Goal: Use online tool/utility: Use online tool/utility

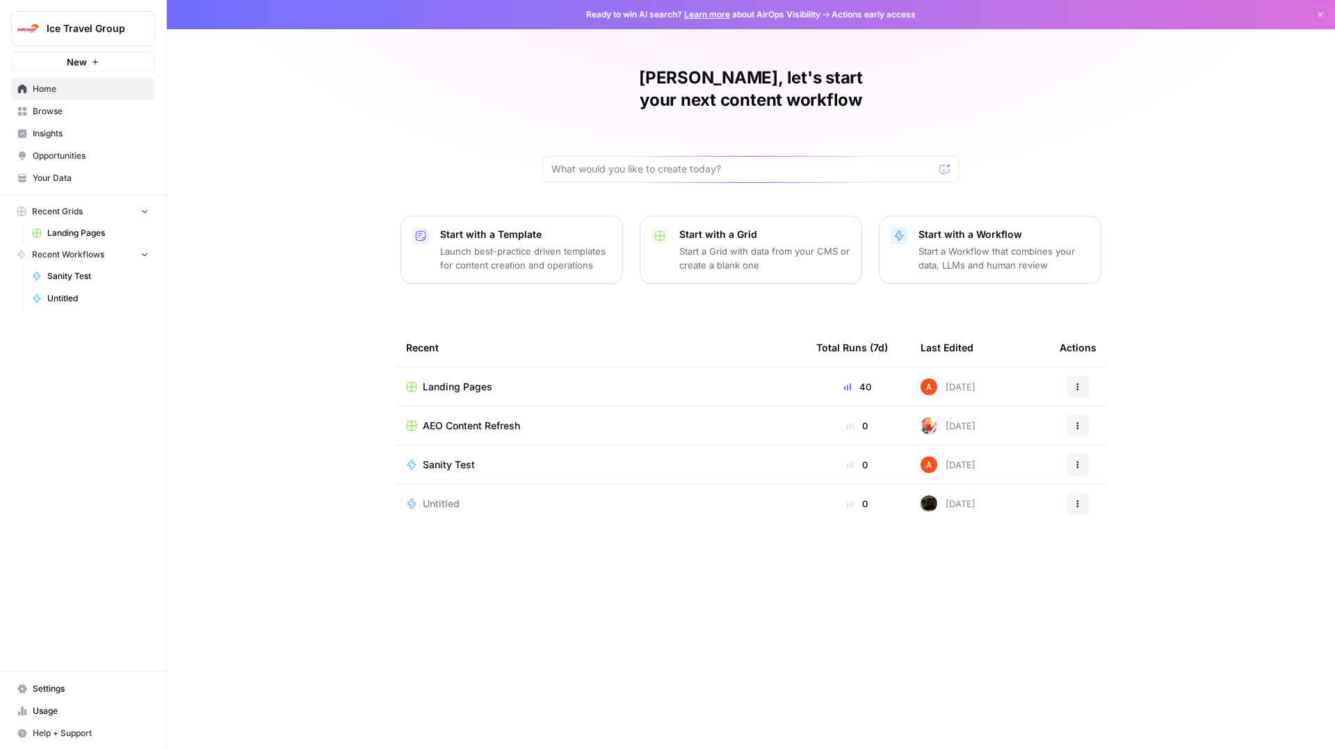
click at [466, 371] on td "Landing Pages" at bounding box center [600, 386] width 410 height 38
click at [465, 380] on span "Landing Pages" at bounding box center [458, 387] width 70 height 14
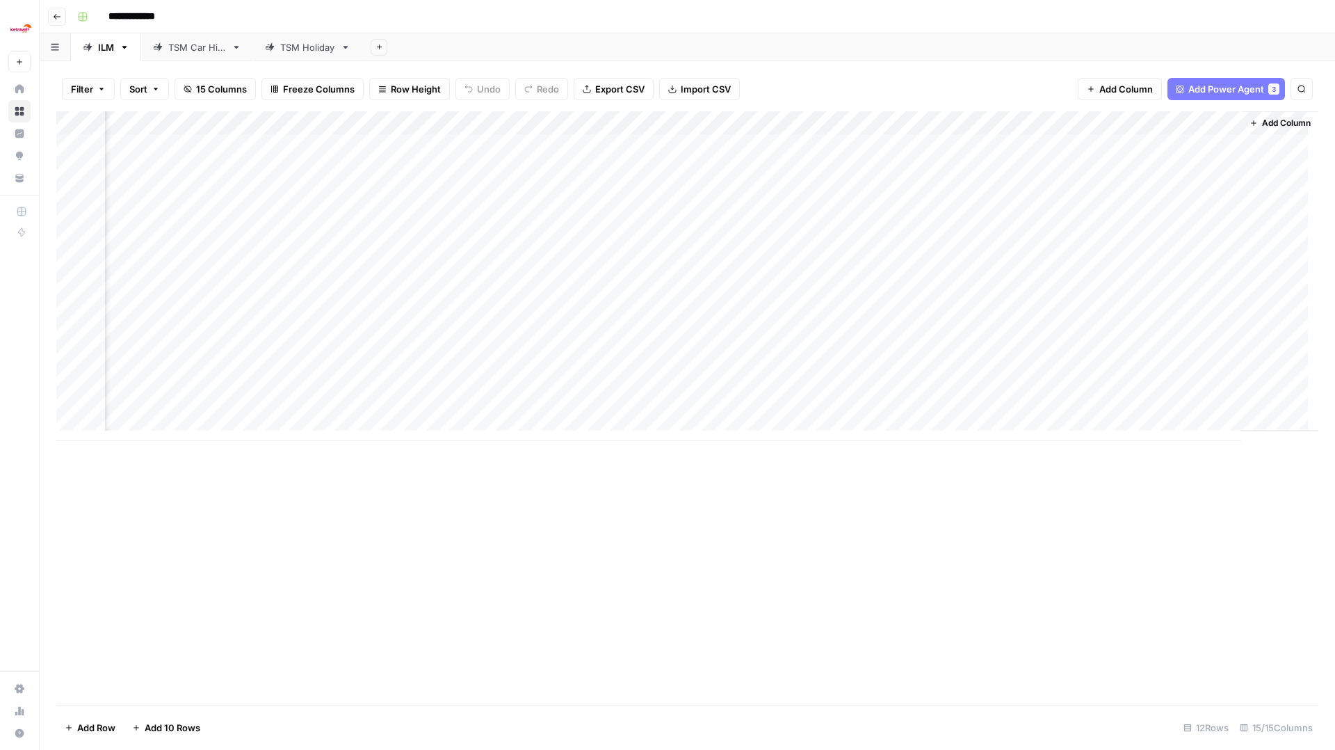
scroll to position [0, 753]
click at [780, 359] on div "Add Column" at bounding box center [687, 276] width 1262 height 330
click at [823, 359] on div "Add Column" at bounding box center [687, 276] width 1262 height 330
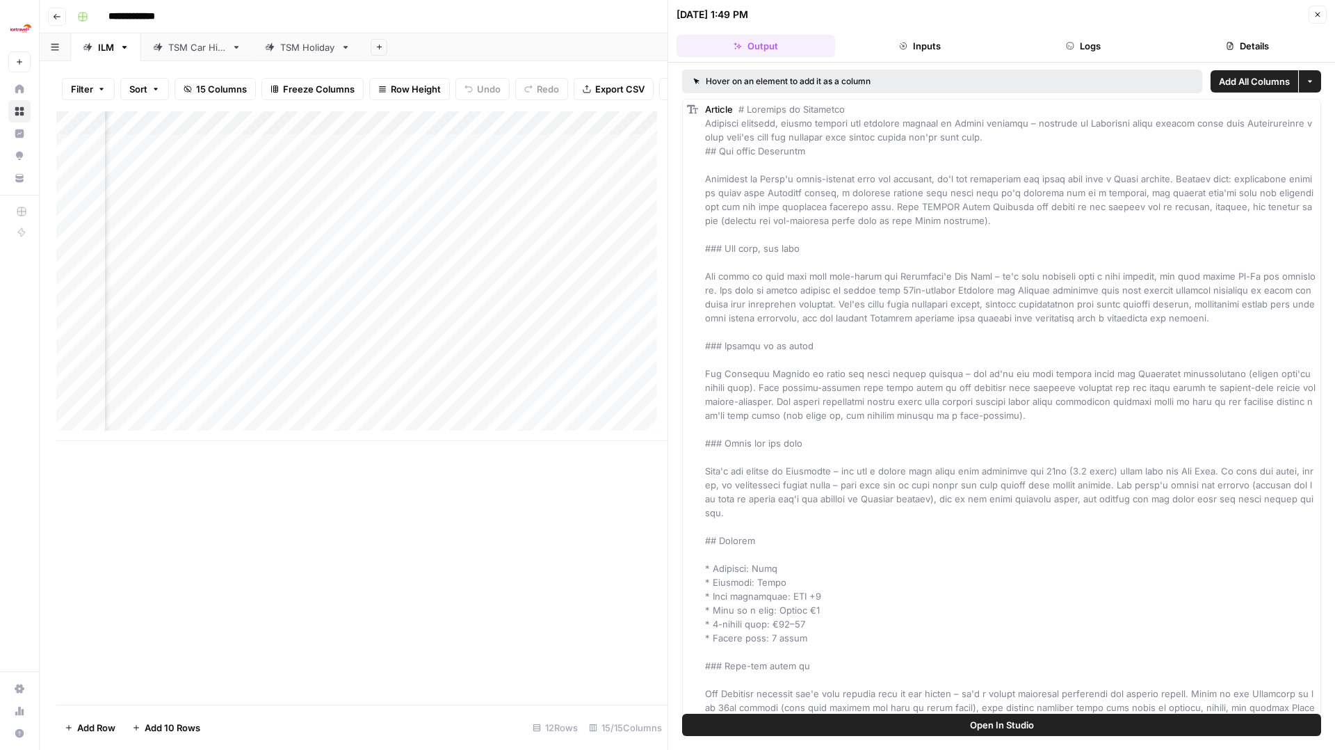
click at [1237, 45] on button "Details" at bounding box center [1247, 46] width 159 height 22
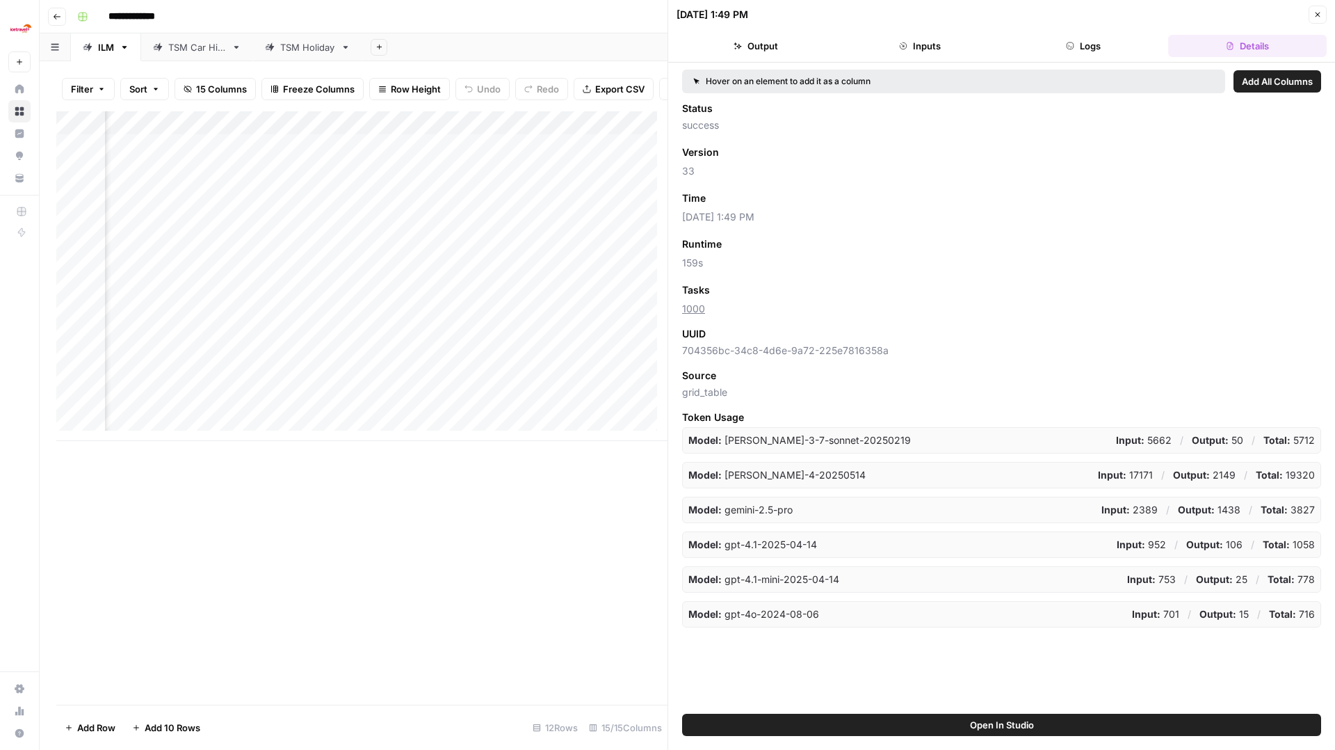
click at [1065, 51] on button "Logs" at bounding box center [1084, 46] width 159 height 22
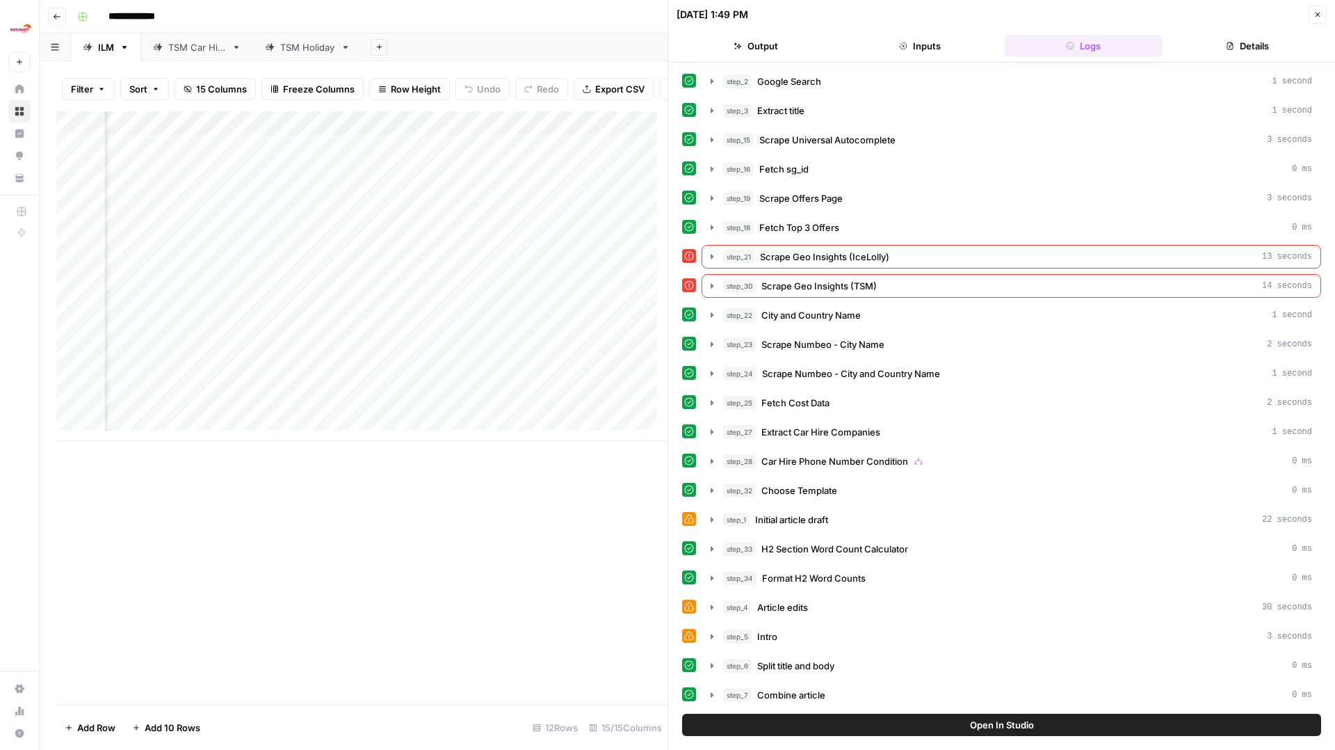
click at [945, 46] on button "Inputs" at bounding box center [920, 46] width 159 height 22
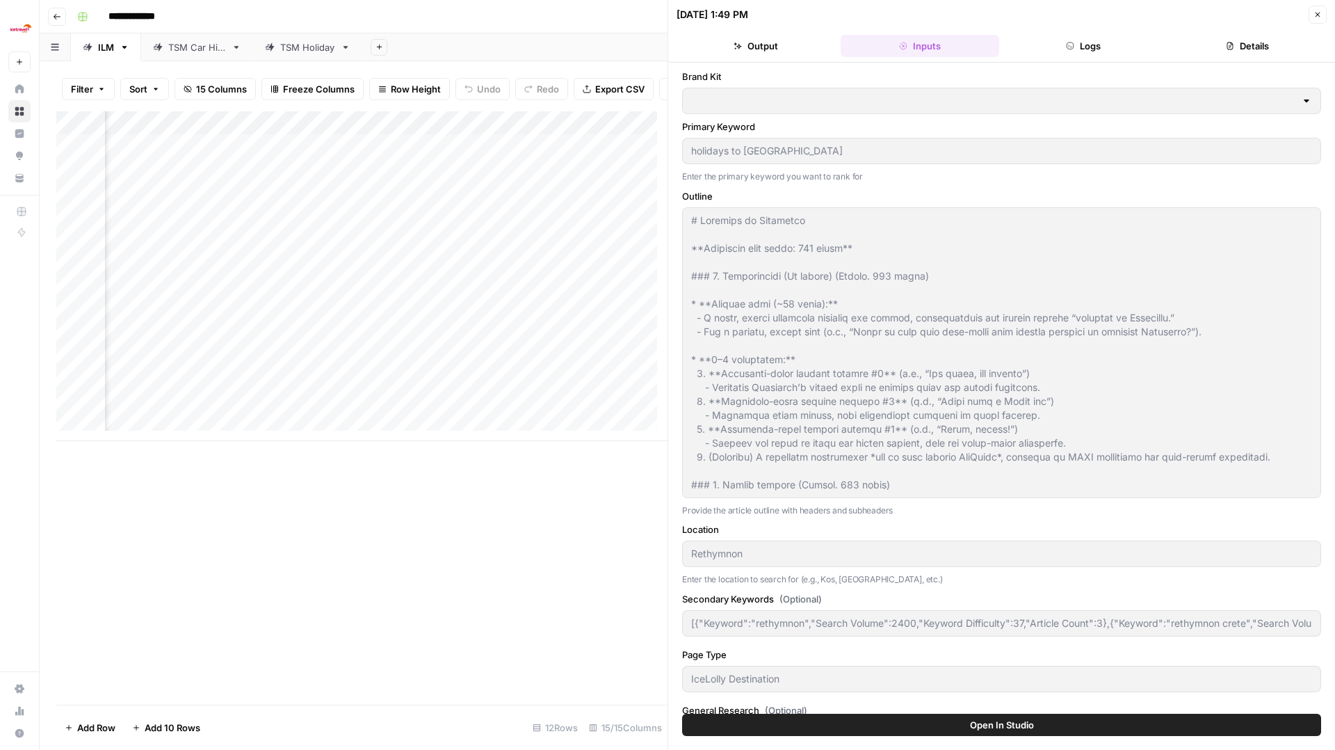
type input "IceLolly"
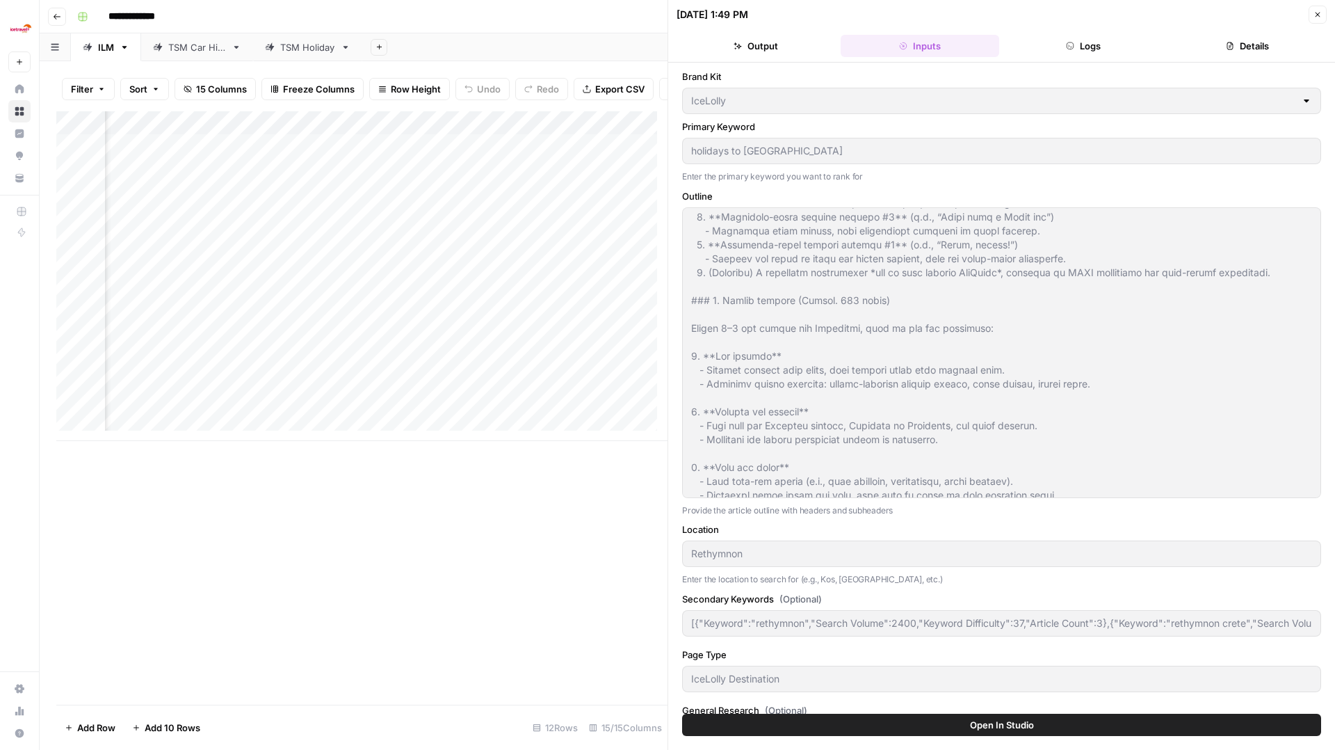
scroll to position [230, 0]
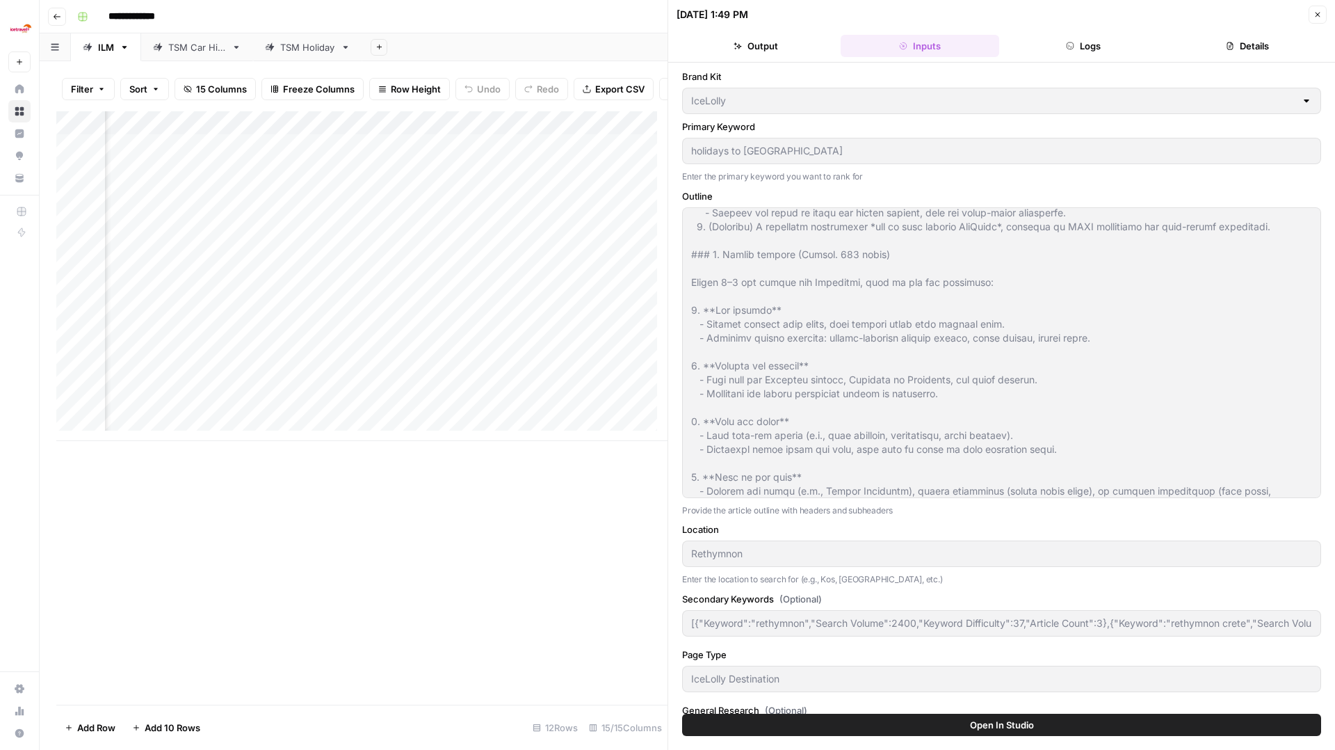
click at [761, 45] on button "Output" at bounding box center [756, 46] width 159 height 22
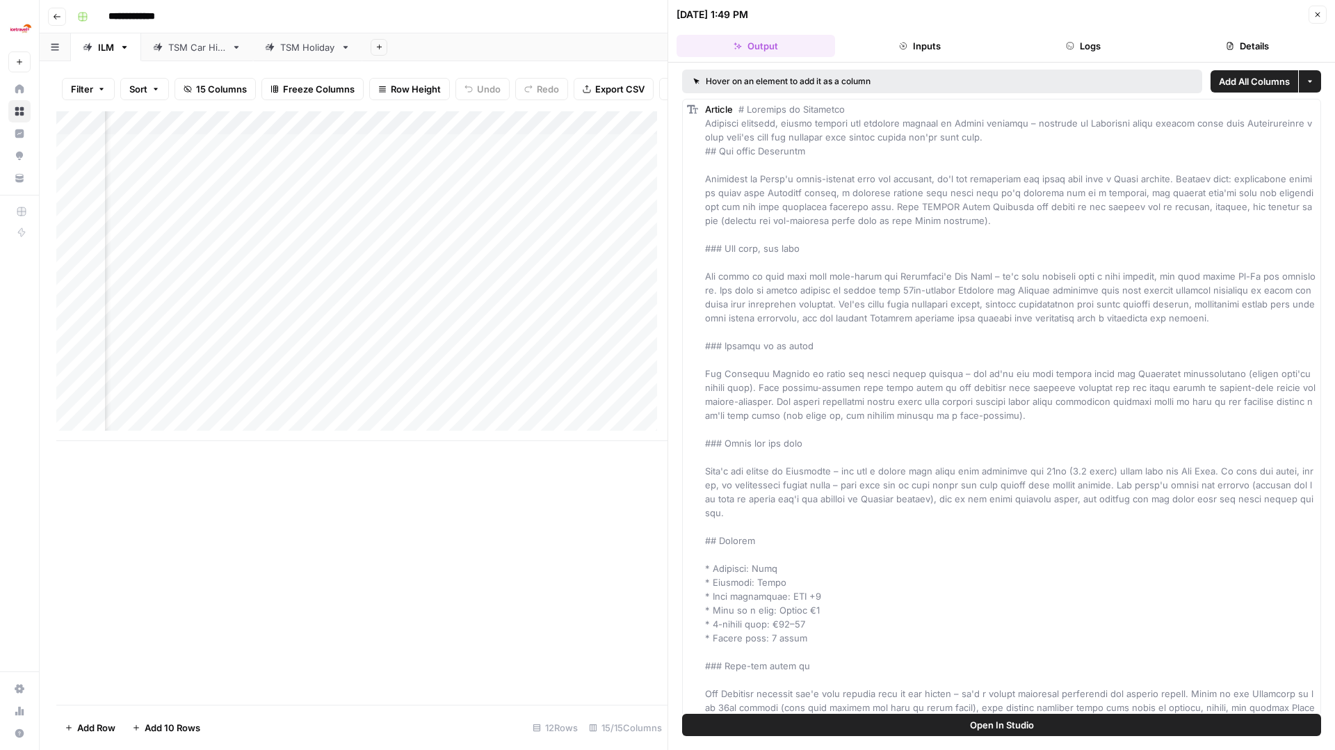
click at [979, 725] on span "Open In Studio" at bounding box center [1002, 725] width 64 height 14
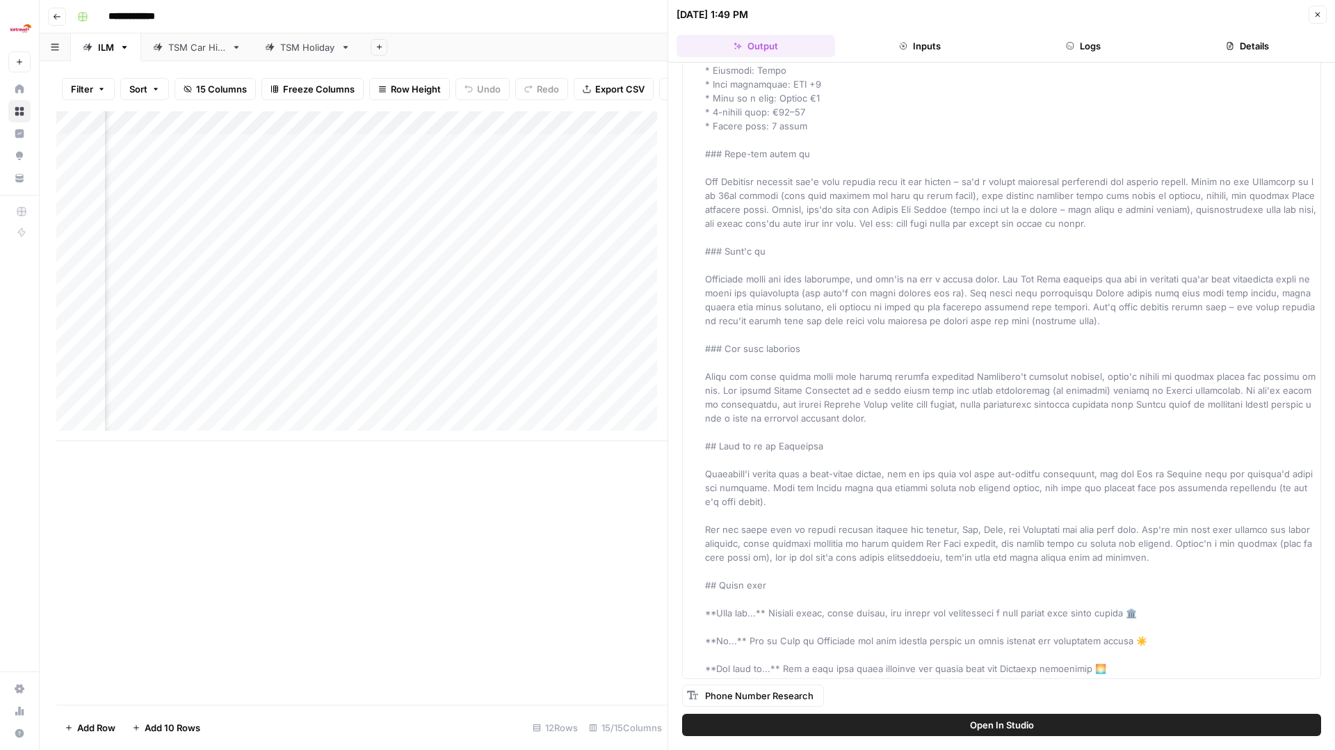
scroll to position [0, 810]
click at [485, 365] on div "Add Column" at bounding box center [361, 276] width 611 height 330
click at [483, 362] on div "Add Column" at bounding box center [361, 276] width 611 height 330
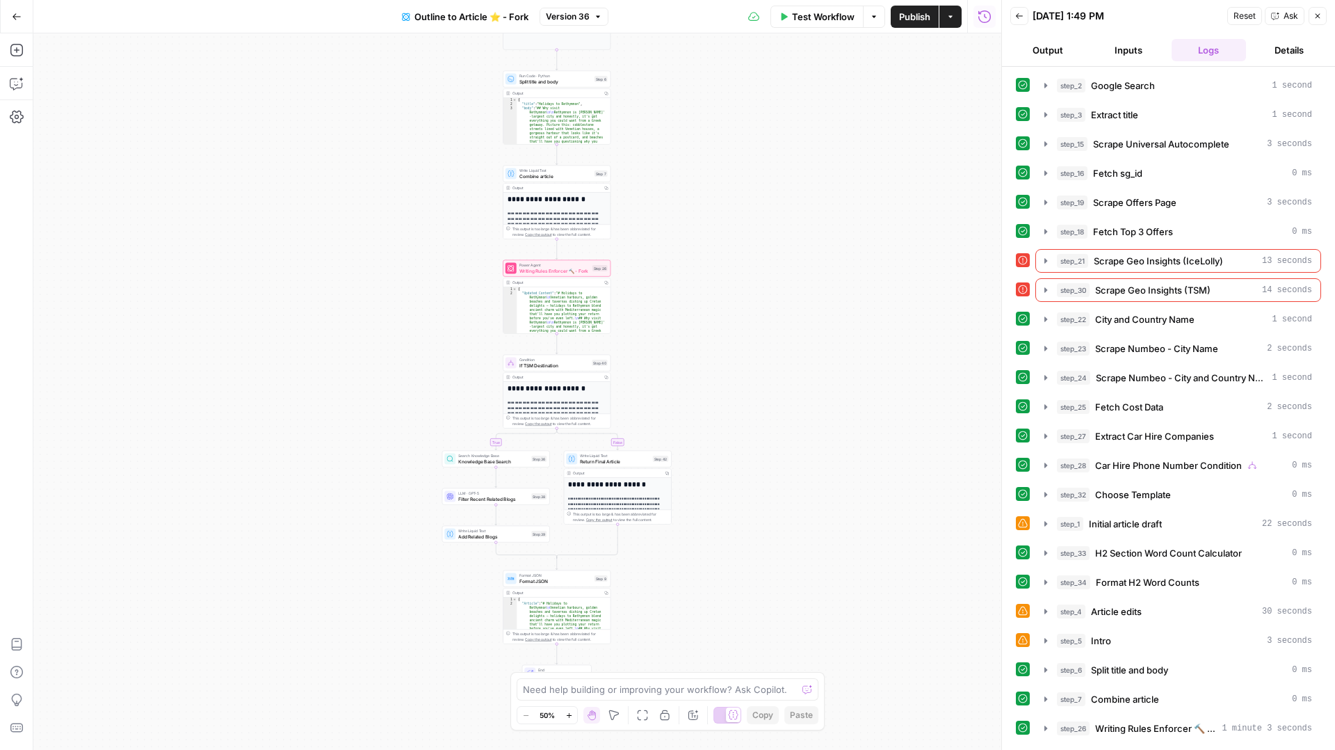
drag, startPoint x: 686, startPoint y: 140, endPoint x: 752, endPoint y: 602, distance: 467.2
click at [757, 611] on div "true false true false true false true false Workflow Set Inputs Inputs Google S…" at bounding box center [517, 391] width 968 height 716
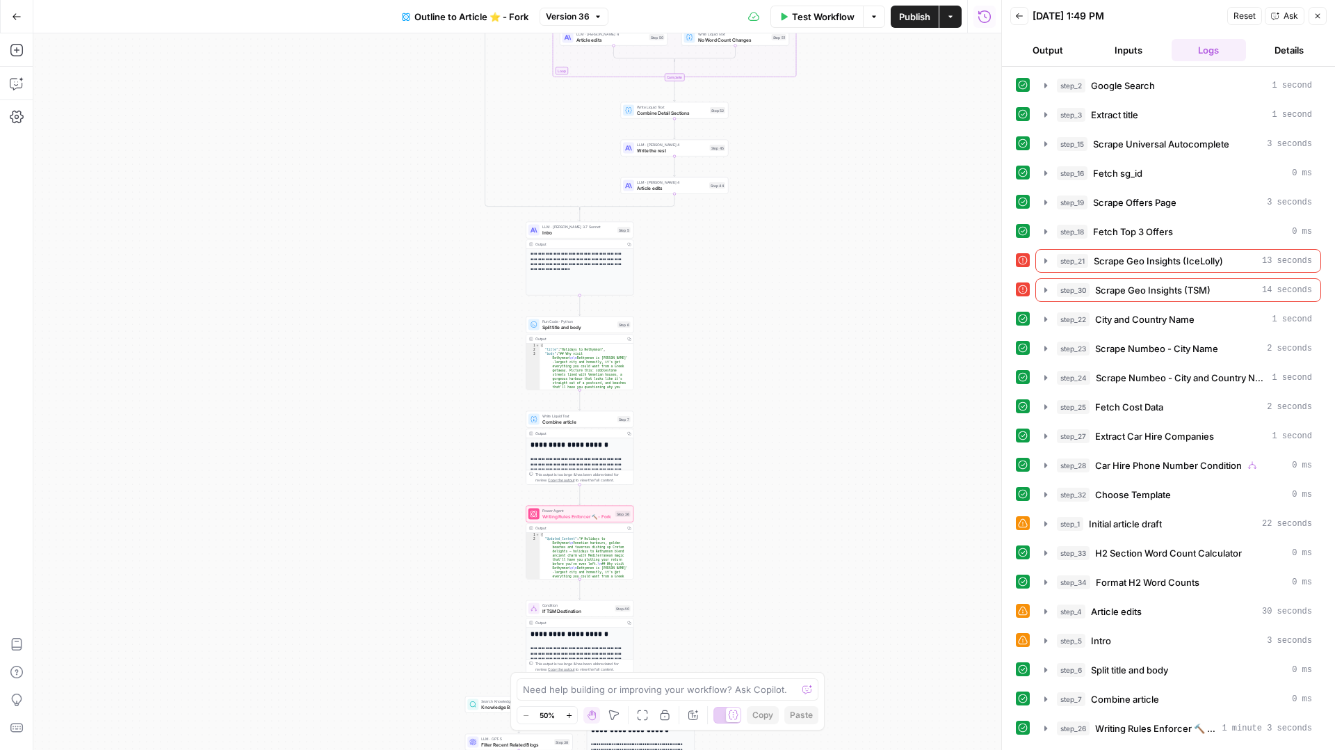
drag, startPoint x: 693, startPoint y: 280, endPoint x: 715, endPoint y: 460, distance: 181.5
click at [721, 465] on div "true false true false true false true false Workflow Set Inputs Inputs Google S…" at bounding box center [517, 391] width 968 height 716
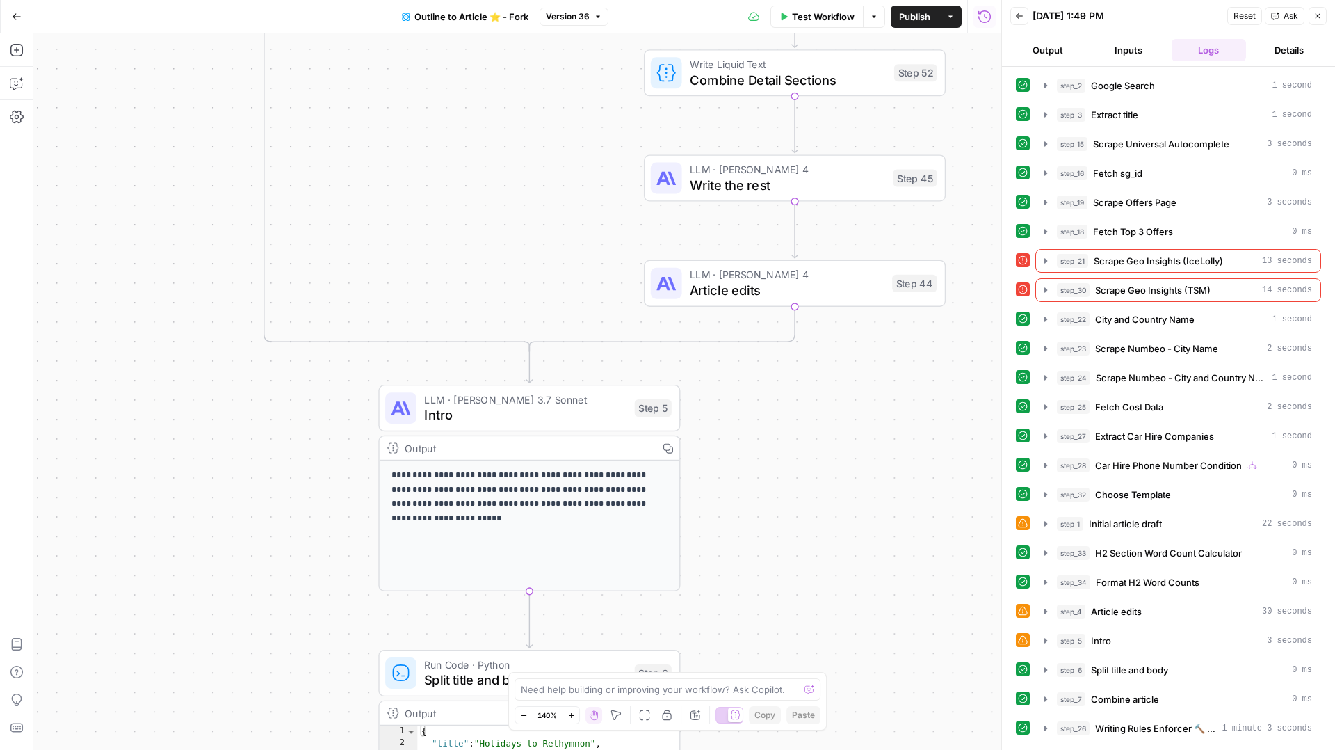
drag, startPoint x: 775, startPoint y: 211, endPoint x: 818, endPoint y: 452, distance: 245.2
click at [848, 513] on div "true false true false true false true false Workflow Set Inputs Inputs Google S…" at bounding box center [517, 391] width 968 height 716
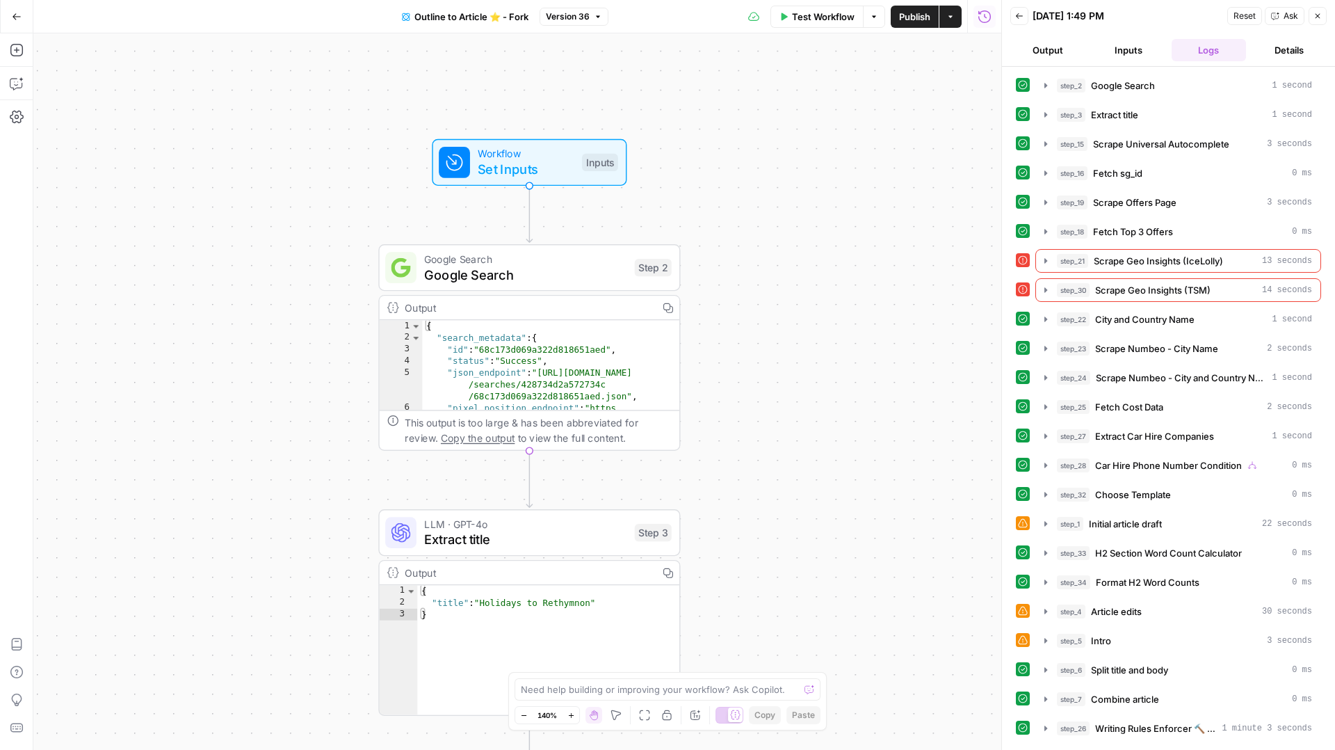
type textarea "**********"
click at [572, 367] on div "{ "search_metadata" : { "id" : "68c173d069a322d818651aed" , "status" : "Success…" at bounding box center [543, 400] width 243 height 160
click at [406, 306] on div "Output" at bounding box center [528, 307] width 246 height 15
click at [501, 300] on div "Output" at bounding box center [528, 307] width 246 height 15
click at [433, 538] on span "Extract title" at bounding box center [525, 538] width 202 height 19
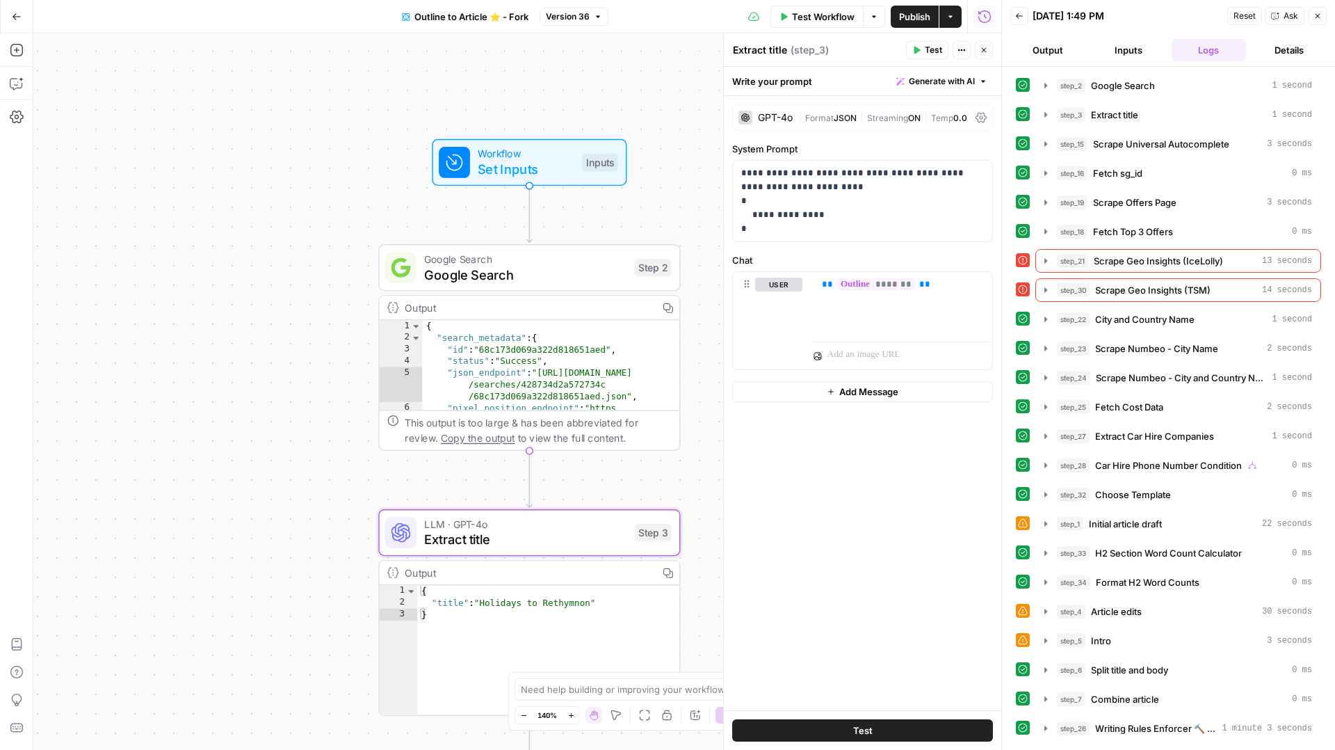
click at [639, 305] on div "Output" at bounding box center [528, 307] width 246 height 15
click at [640, 307] on div "Output" at bounding box center [528, 307] width 246 height 15
click at [559, 275] on span "Google Search" at bounding box center [525, 274] width 202 height 19
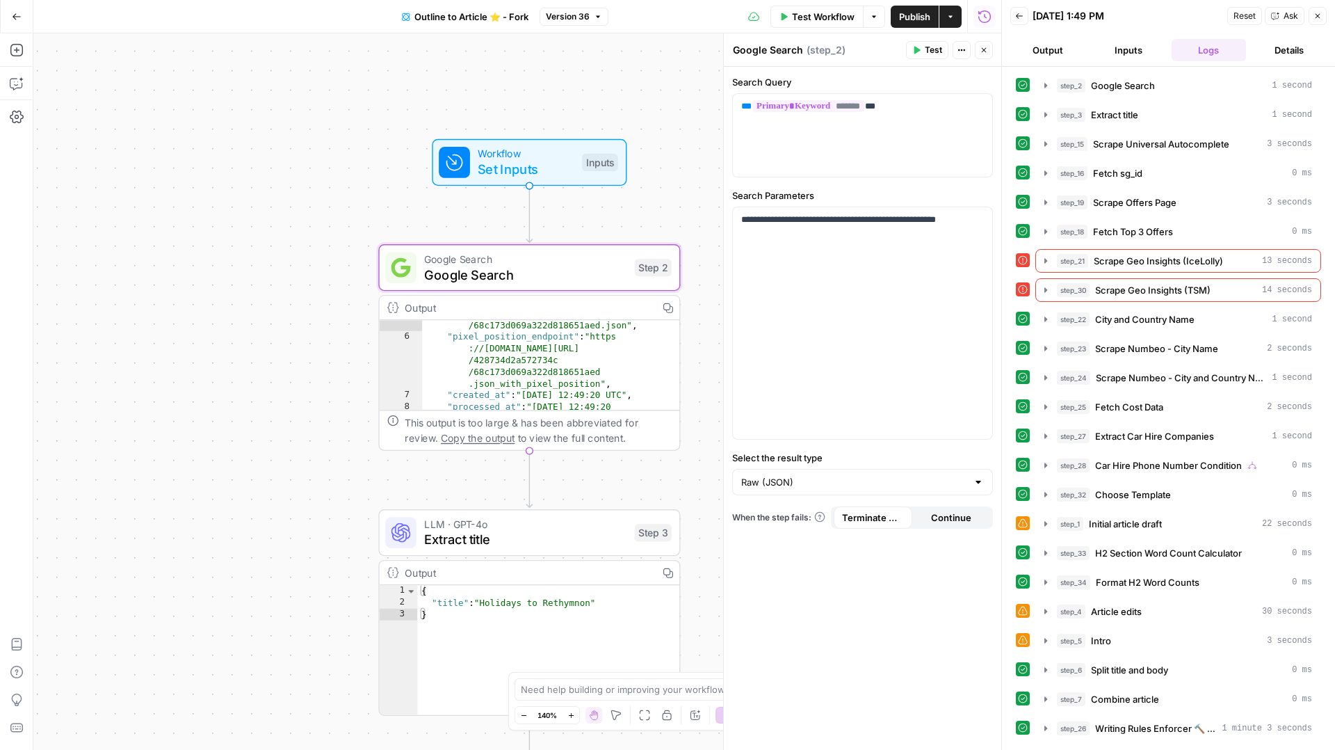
scroll to position [51, 0]
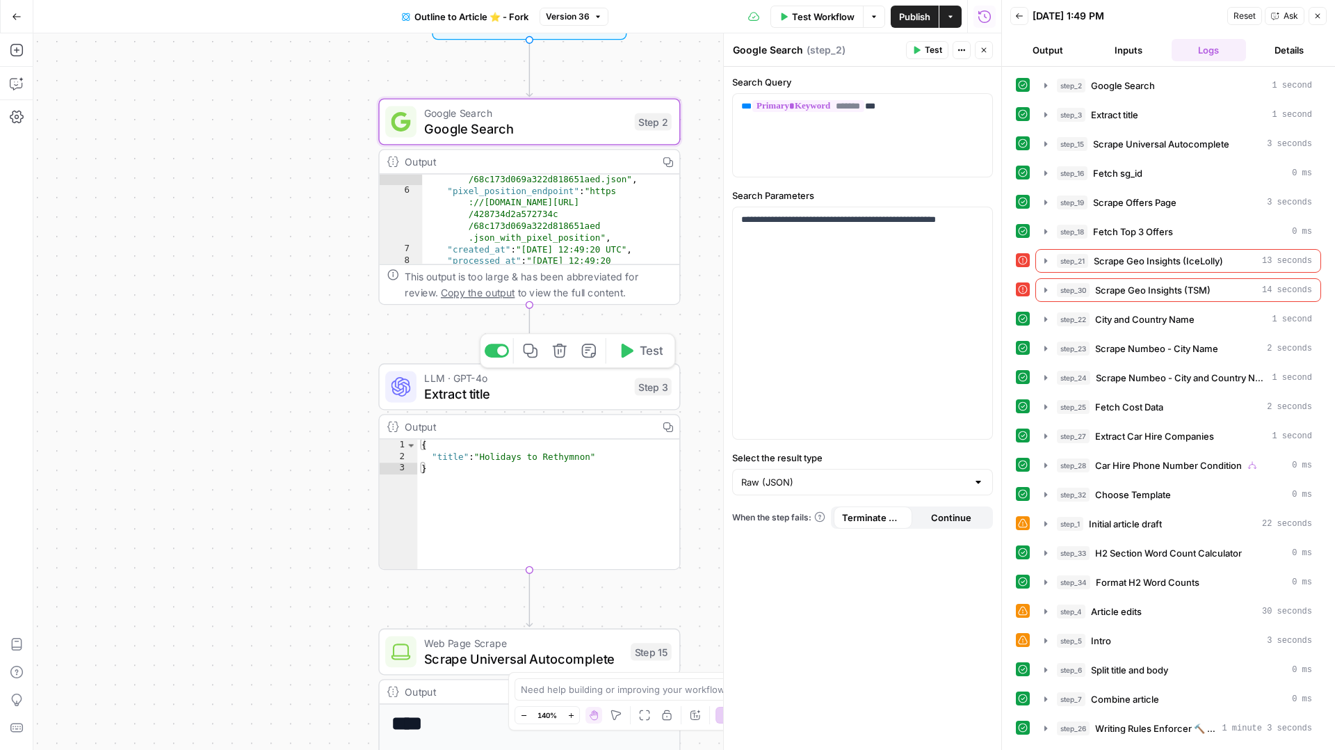
click at [531, 401] on span "Extract title" at bounding box center [525, 393] width 202 height 19
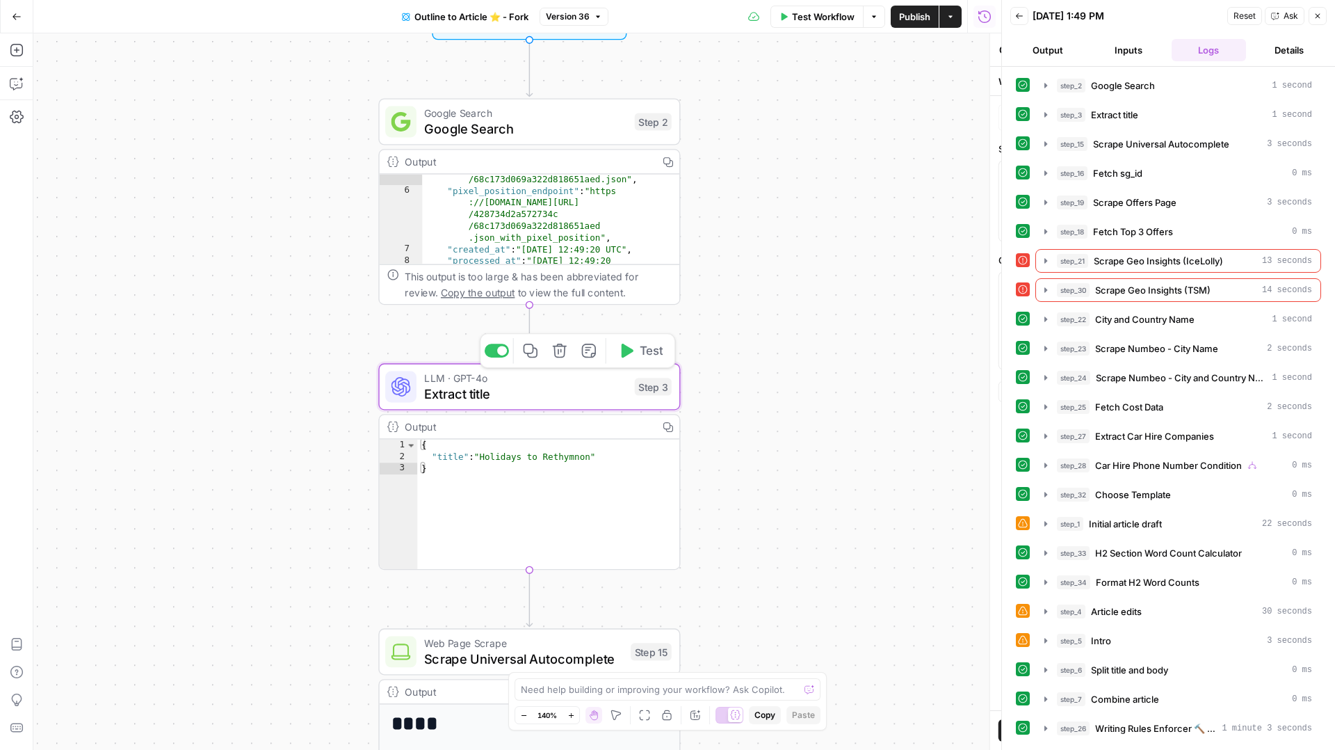
type textarea "Extract title"
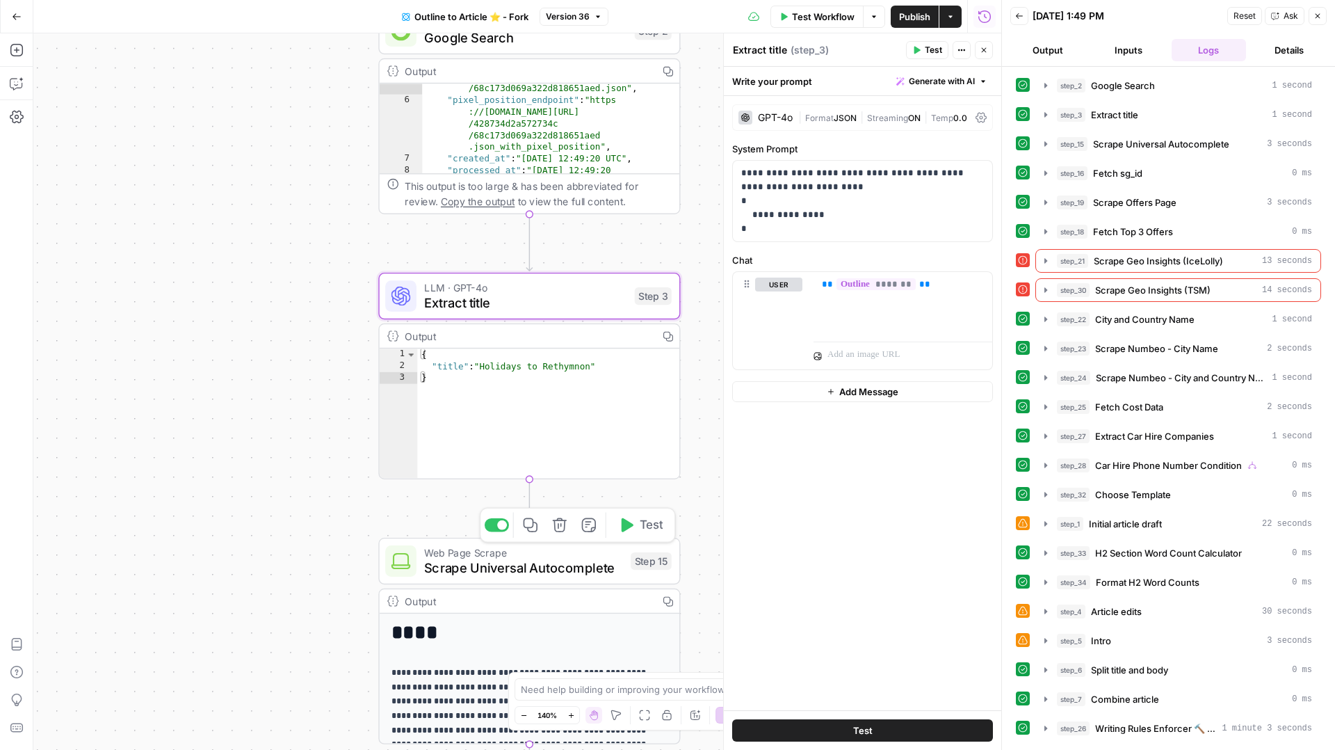
click at [484, 563] on span "Scrape Universal Autocomplete" at bounding box center [523, 567] width 199 height 19
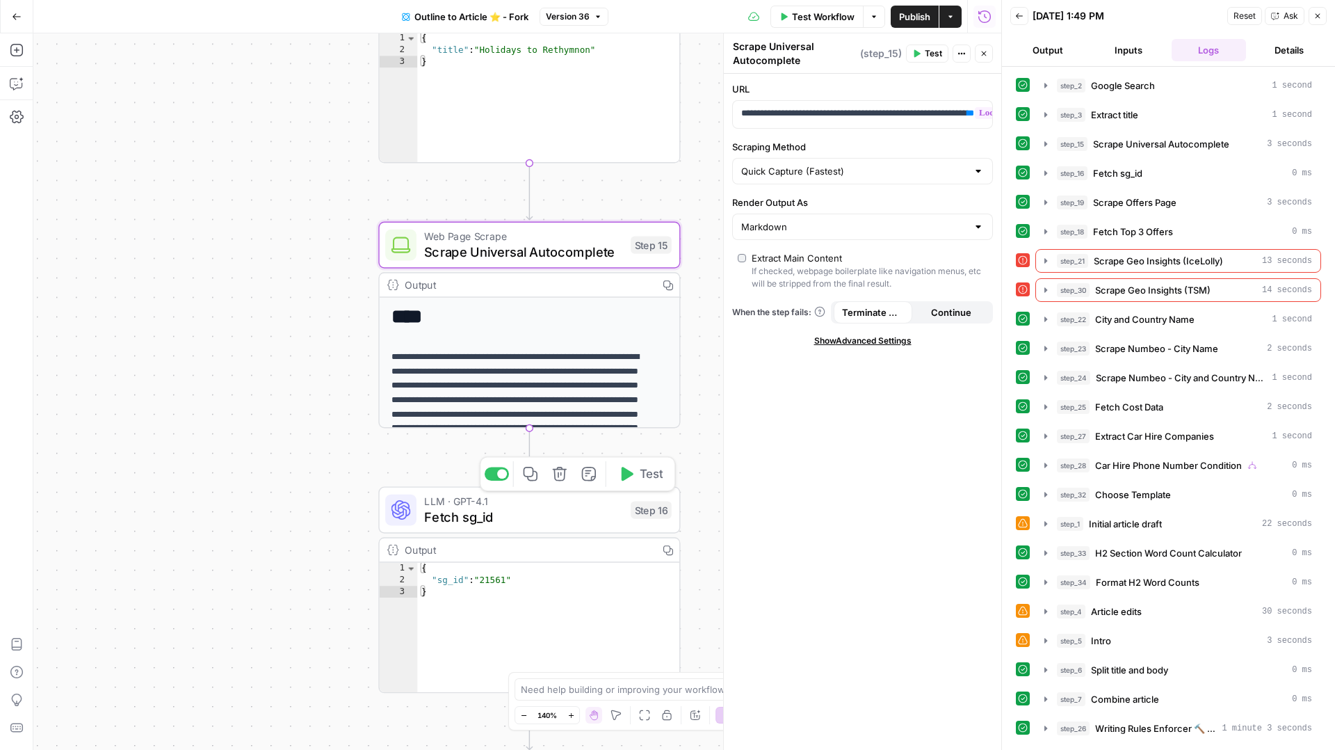
click at [531, 516] on span "Fetch sg_id" at bounding box center [523, 516] width 199 height 19
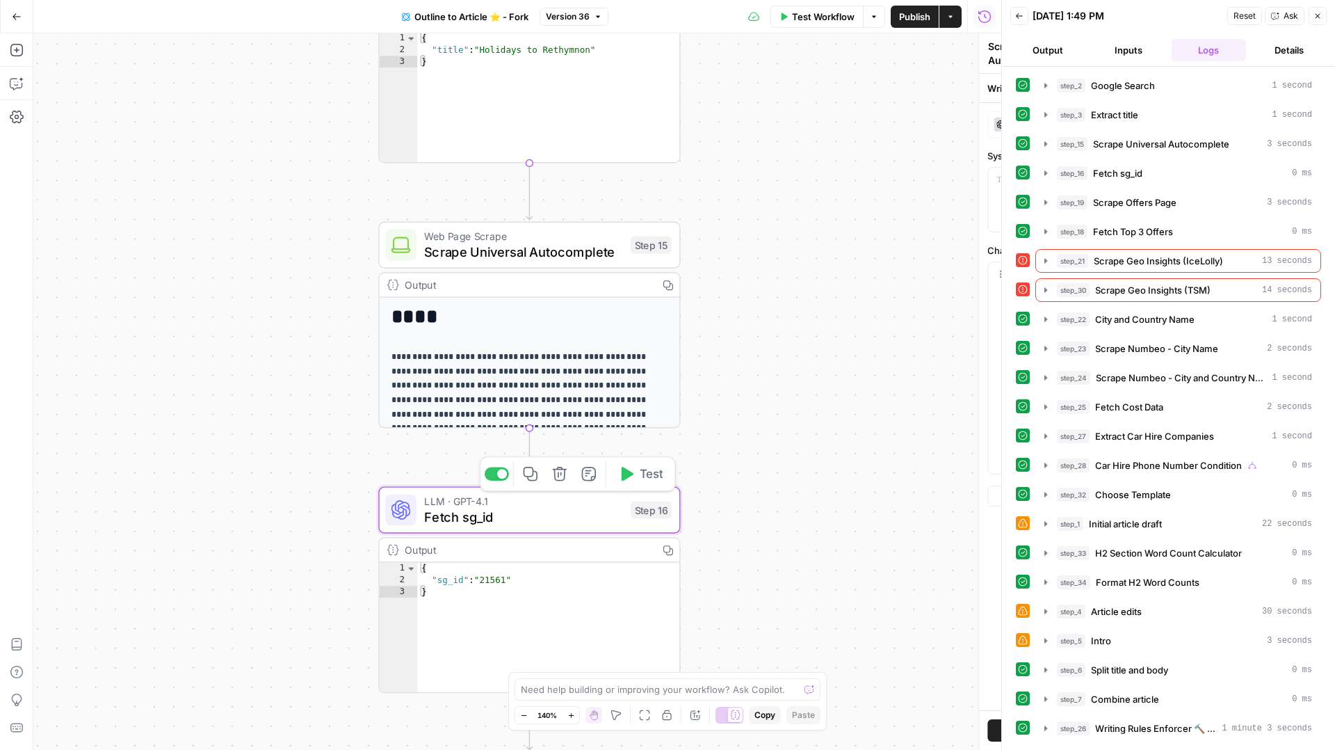
type textarea "Fetch sg_id"
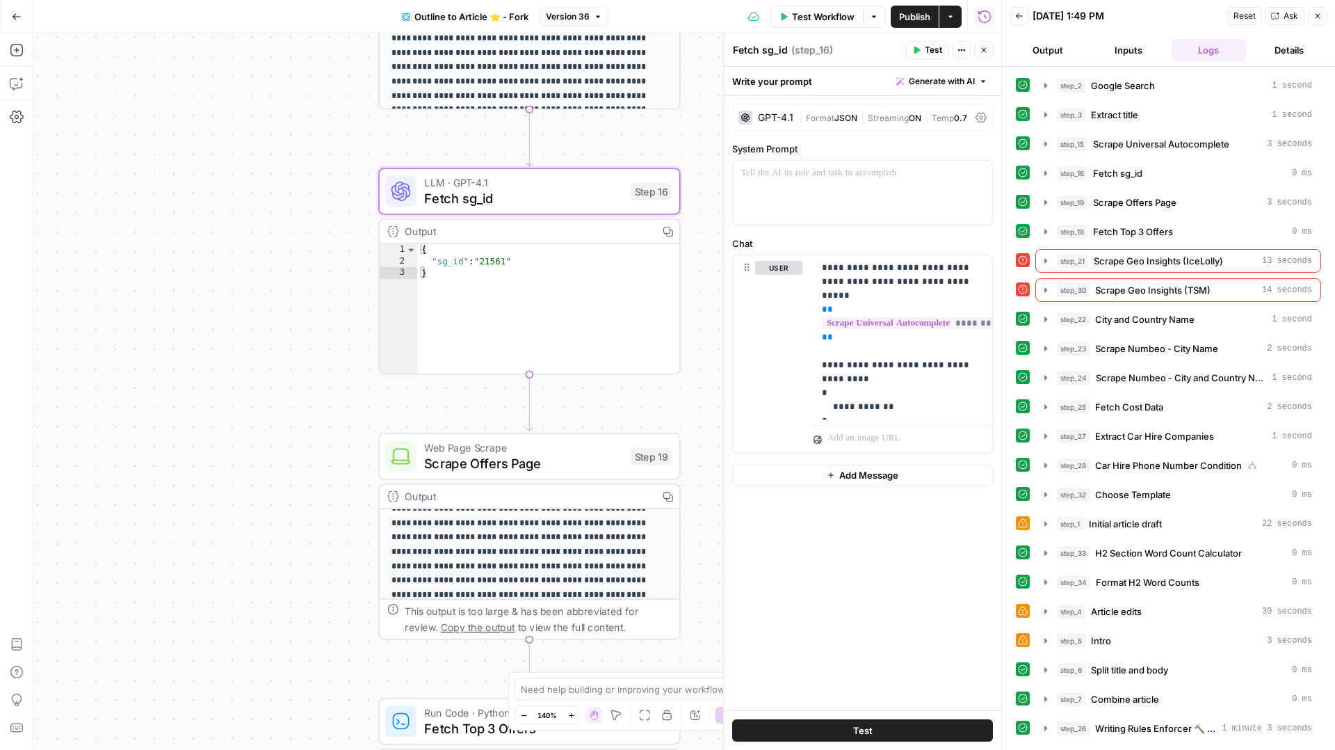
scroll to position [0, 0]
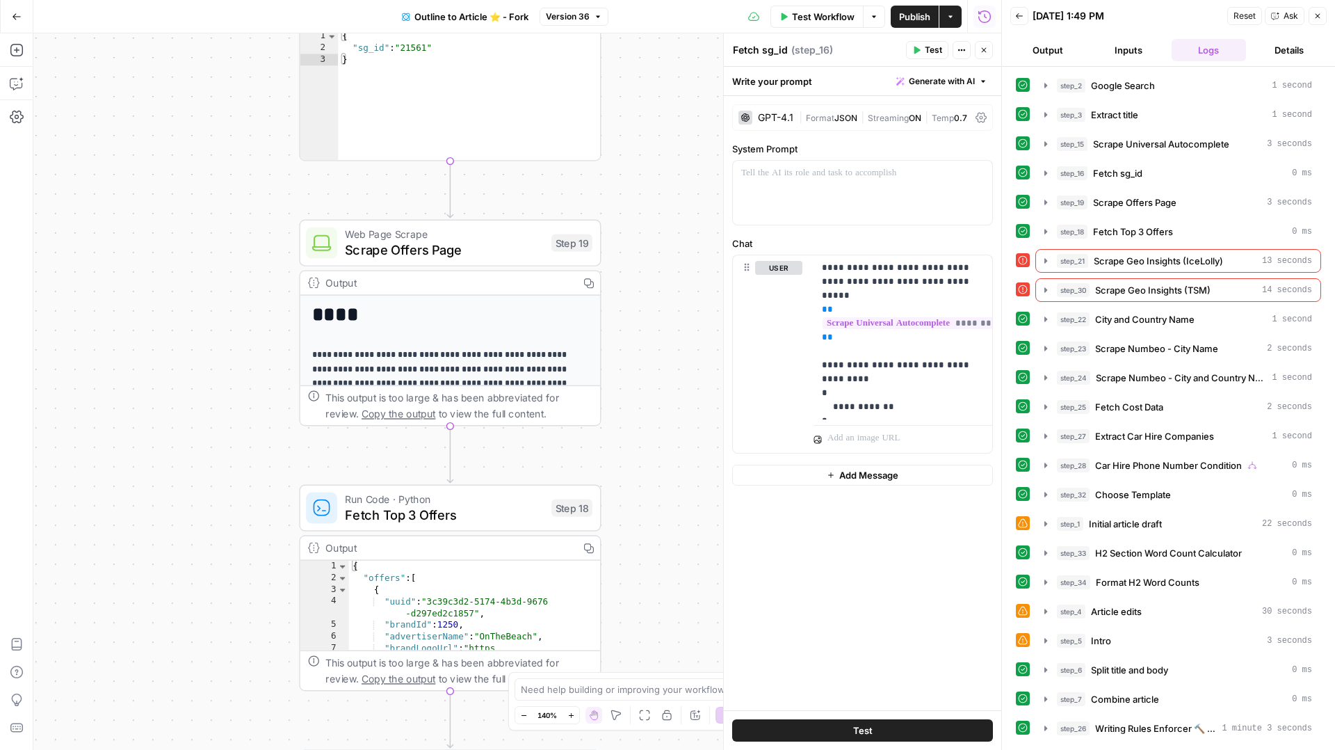
drag, startPoint x: 704, startPoint y: 510, endPoint x: 625, endPoint y: 474, distance: 87.1
click at [625, 474] on div "**********" at bounding box center [517, 391] width 968 height 716
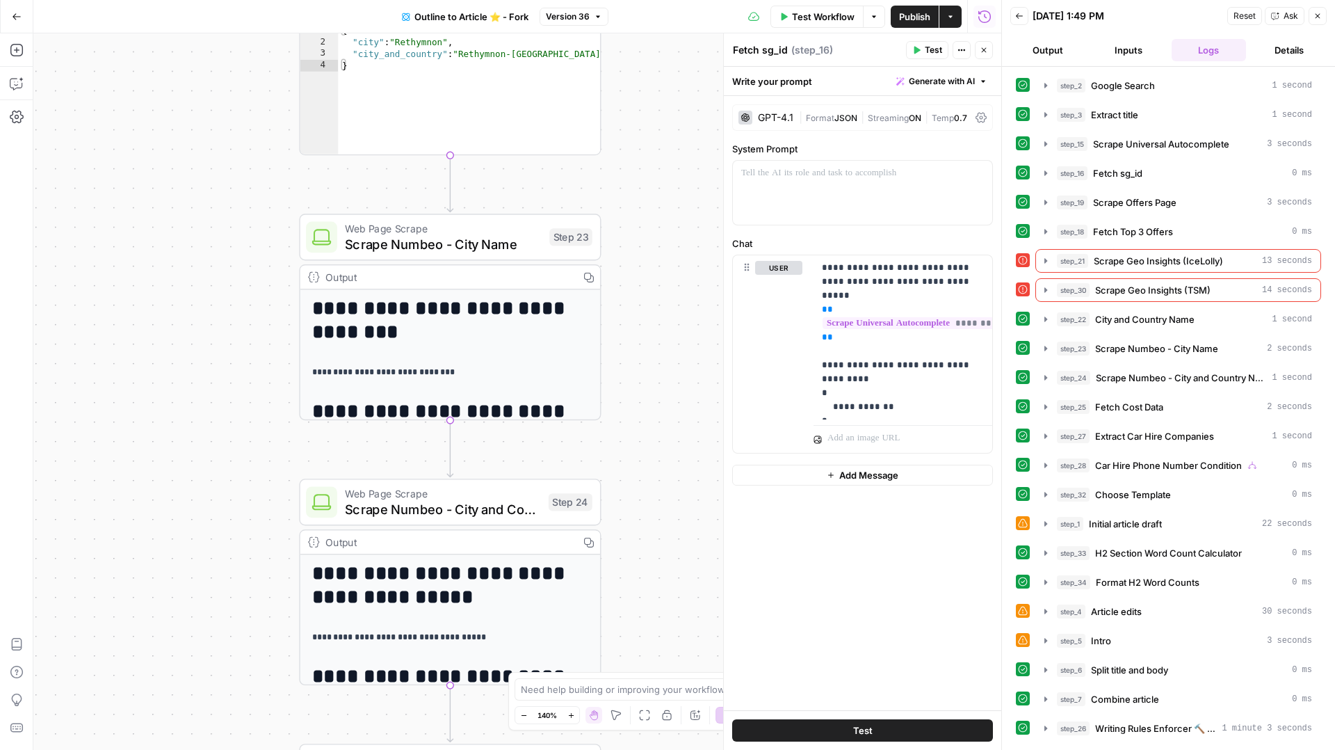
scroll to position [161, 0]
